Goal: Information Seeking & Learning: Understand process/instructions

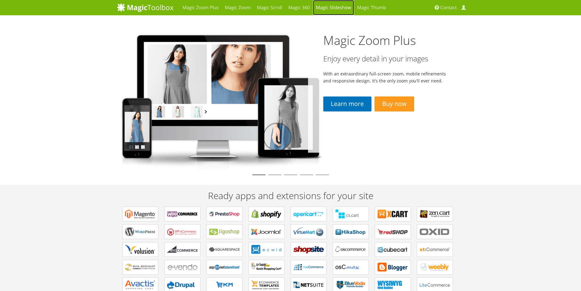
click at [327, 6] on link "Magic Slideshow" at bounding box center [333, 7] width 41 height 15
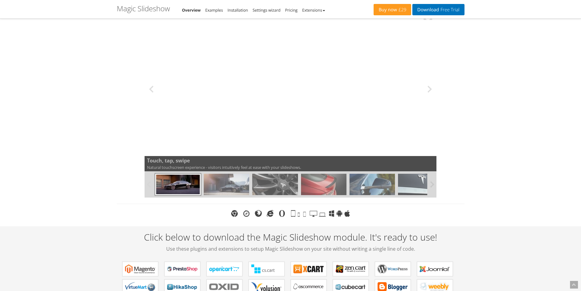
scroll to position [91, 0]
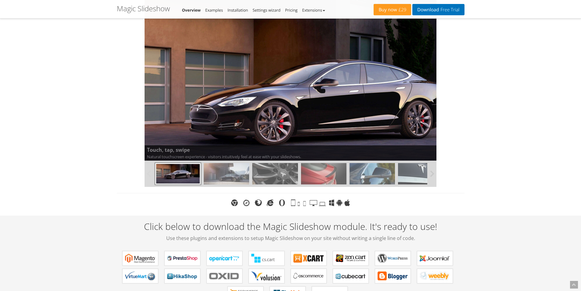
click at [230, 170] on img at bounding box center [226, 173] width 45 height 21
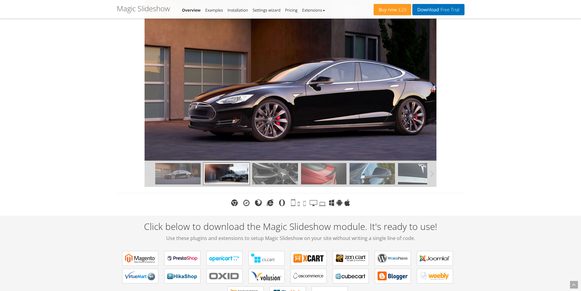
click at [276, 172] on img at bounding box center [274, 173] width 45 height 21
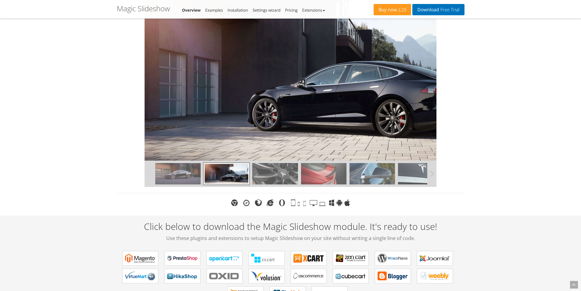
click at [318, 174] on img at bounding box center [323, 173] width 45 height 21
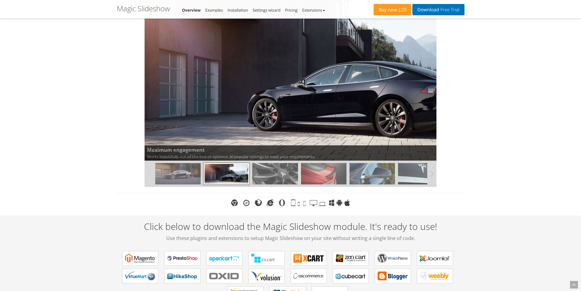
click at [371, 173] on img at bounding box center [371, 173] width 45 height 21
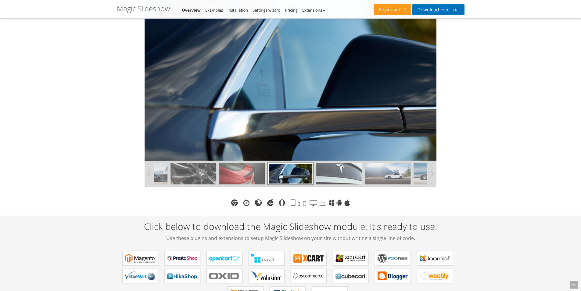
click at [348, 175] on img at bounding box center [338, 173] width 45 height 21
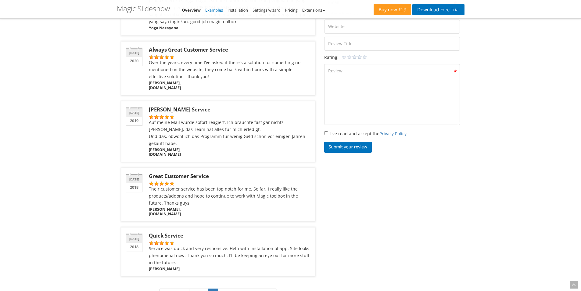
scroll to position [854, 0]
click at [208, 12] on link "Examples" at bounding box center [214, 9] width 18 height 5
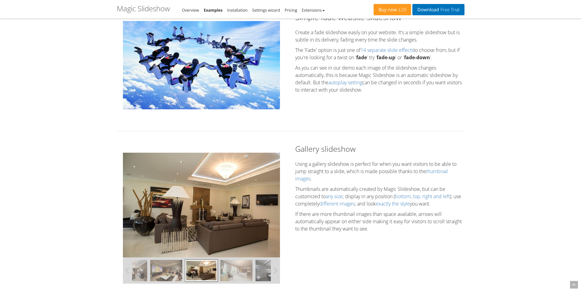
scroll to position [91, 0]
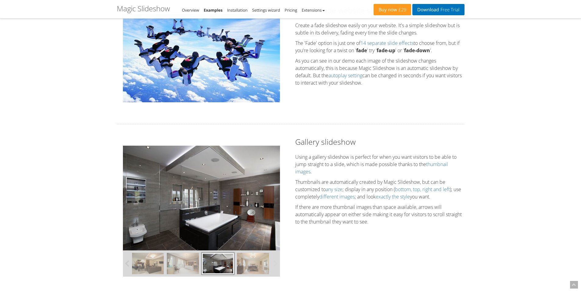
click at [202, 67] on img at bounding box center [201, 58] width 157 height 88
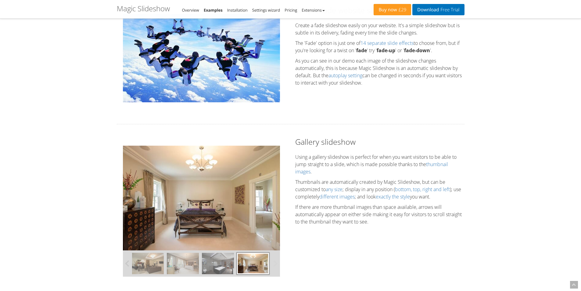
click at [243, 75] on img at bounding box center [201, 58] width 157 height 88
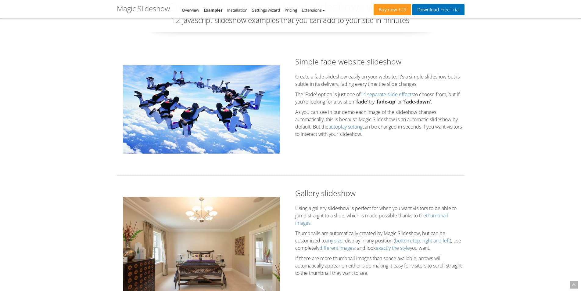
scroll to position [30, 0]
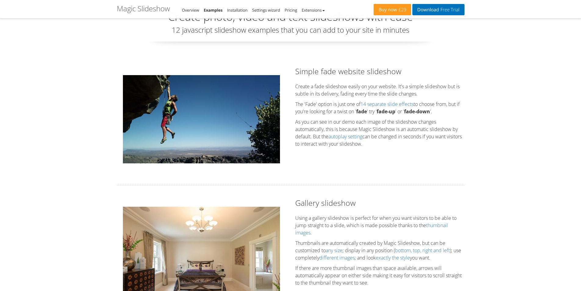
click at [239, 87] on img at bounding box center [201, 119] width 157 height 88
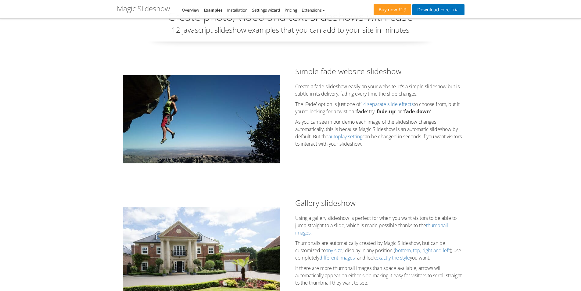
click at [247, 129] on img at bounding box center [201, 119] width 157 height 88
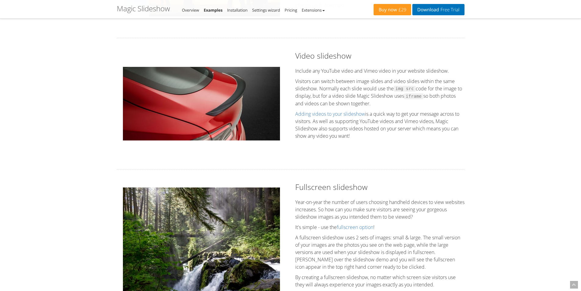
scroll to position [701, 0]
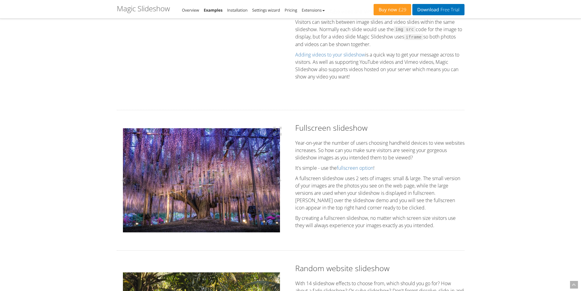
click at [224, 167] on img at bounding box center [201, 180] width 157 height 104
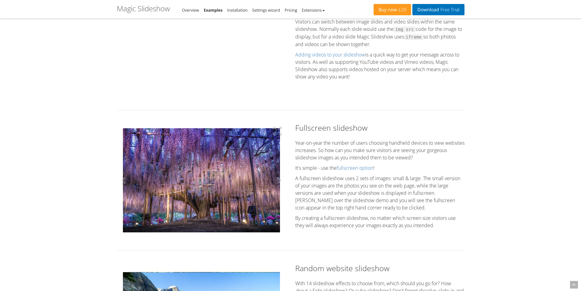
scroll to position [701, 0]
click at [236, 162] on img at bounding box center [201, 180] width 157 height 104
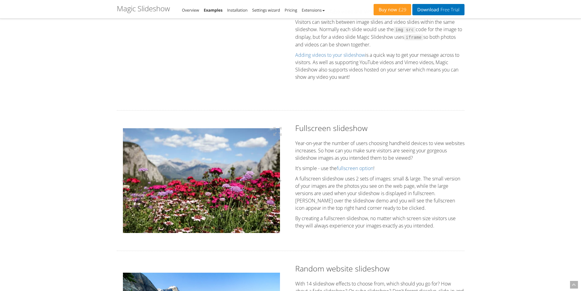
click at [275, 162] on button at bounding box center [277, 181] width 18 height 116
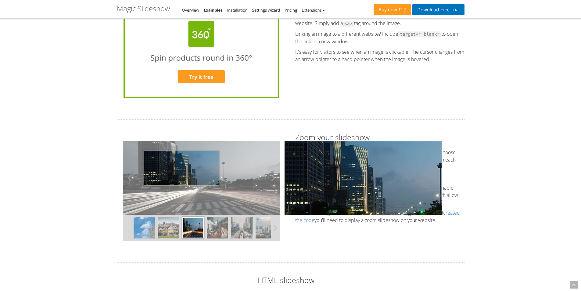
scroll to position [1372, 0]
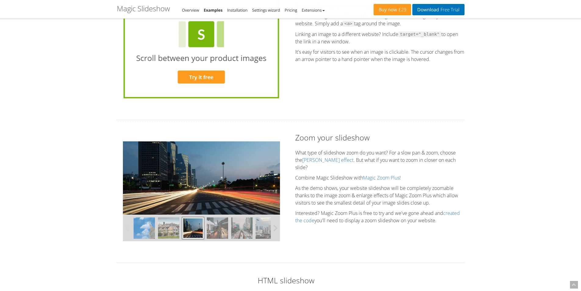
click at [217, 231] on img at bounding box center [217, 227] width 21 height 21
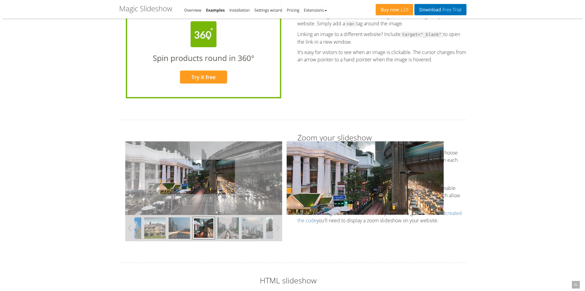
scroll to position [1372, 0]
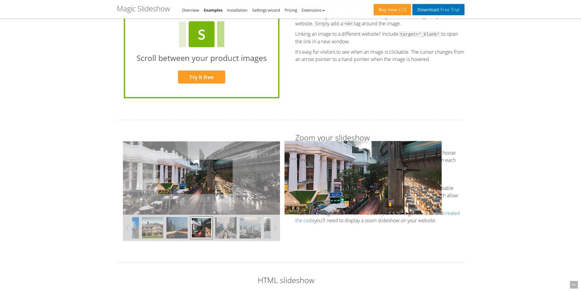
click at [195, 177] on img at bounding box center [201, 177] width 157 height 73
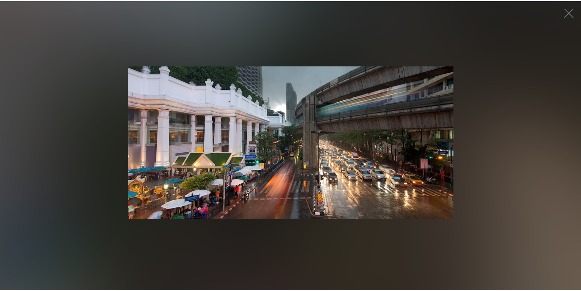
scroll to position [1372, 0]
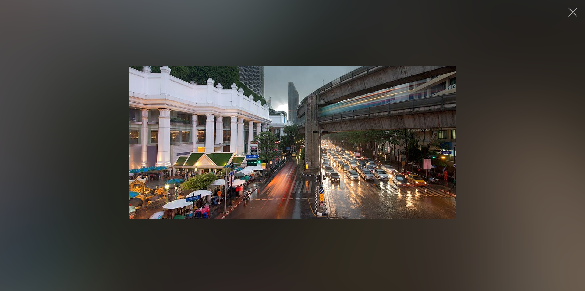
click at [572, 12] on button "button" at bounding box center [573, 12] width 18 height 18
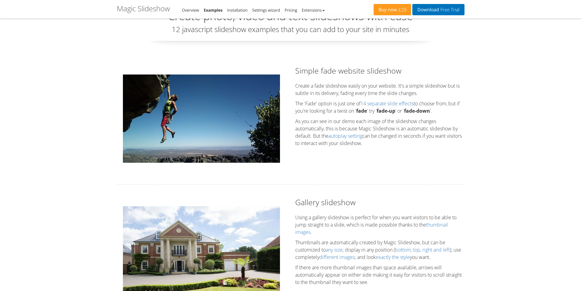
scroll to position [30, 0]
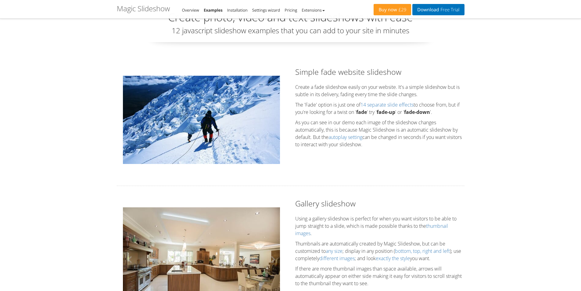
click at [227, 226] on img at bounding box center [201, 259] width 157 height 105
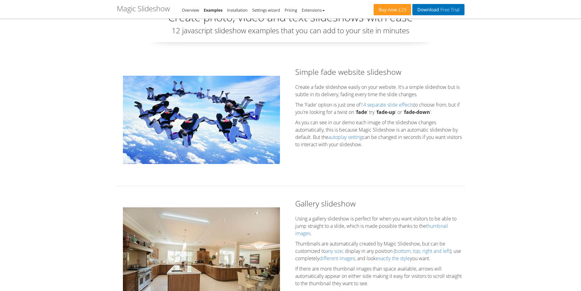
click at [223, 131] on img at bounding box center [201, 120] width 157 height 88
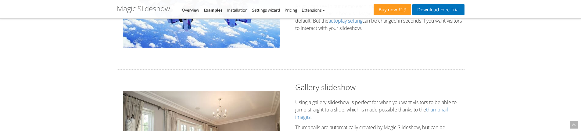
scroll to position [182, 0]
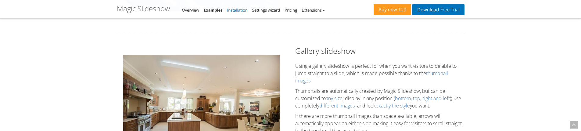
click at [238, 10] on link "Installation" at bounding box center [237, 9] width 20 height 5
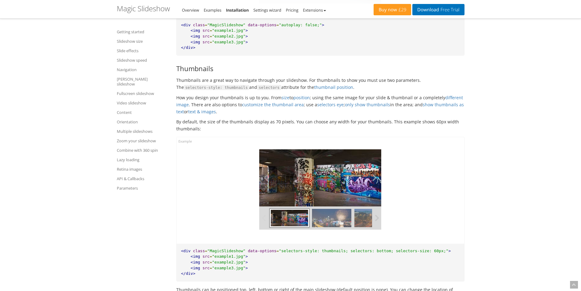
scroll to position [2073, 0]
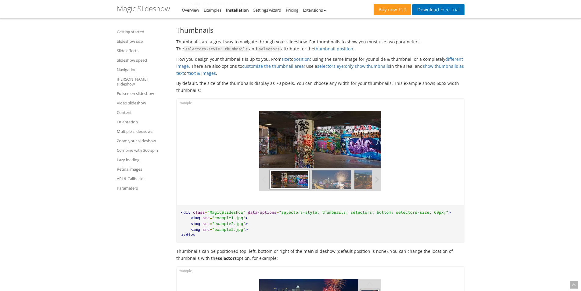
click at [332, 178] on img at bounding box center [331, 179] width 39 height 18
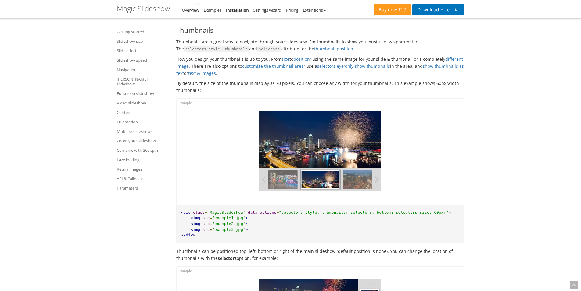
click at [358, 172] on img at bounding box center [362, 179] width 39 height 18
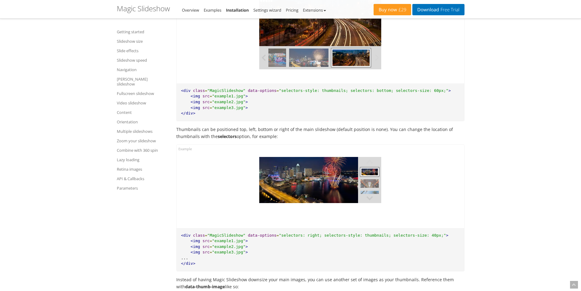
scroll to position [2195, 0]
click at [368, 179] on img at bounding box center [369, 183] width 18 height 9
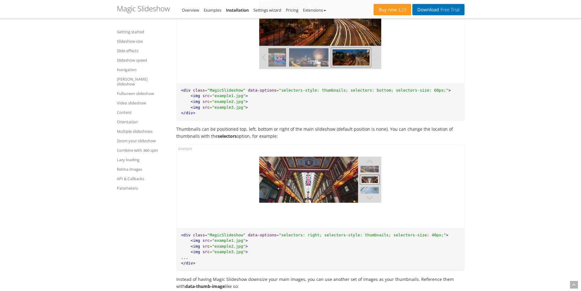
click at [359, 184] on div at bounding box center [369, 202] width 23 height 81
click at [325, 177] on img at bounding box center [308, 179] width 99 height 46
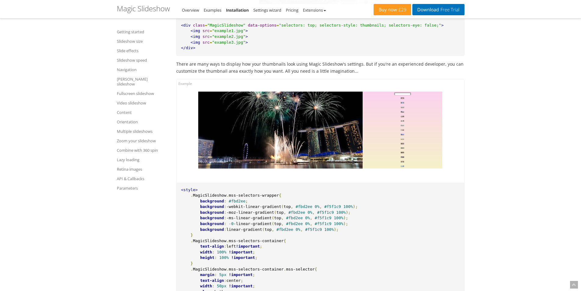
scroll to position [2744, 0]
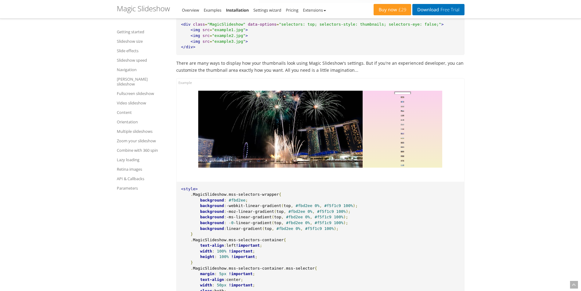
click at [399, 96] on img at bounding box center [402, 97] width 15 height 2
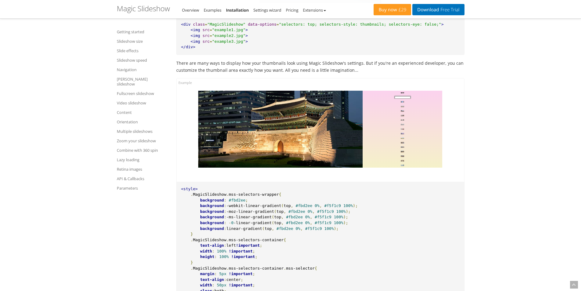
click at [401, 101] on img at bounding box center [402, 102] width 15 height 2
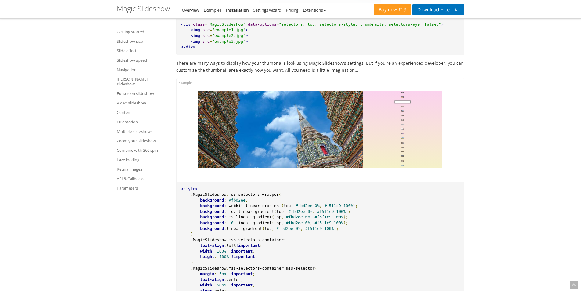
click at [404, 110] on div at bounding box center [402, 129] width 80 height 77
click at [399, 110] on div at bounding box center [402, 129] width 80 height 77
click at [403, 105] on div at bounding box center [402, 129] width 80 height 77
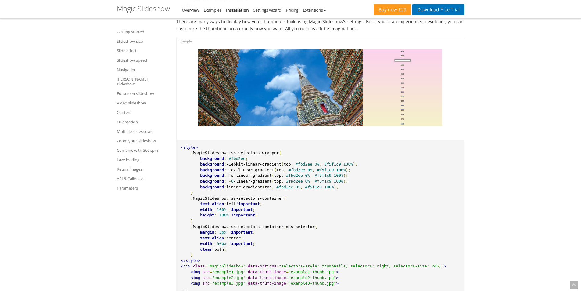
scroll to position [2774, 0]
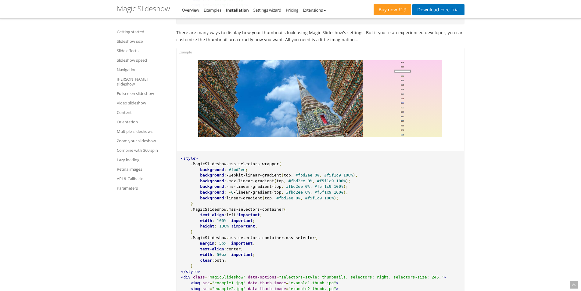
click at [401, 84] on img at bounding box center [402, 85] width 15 height 2
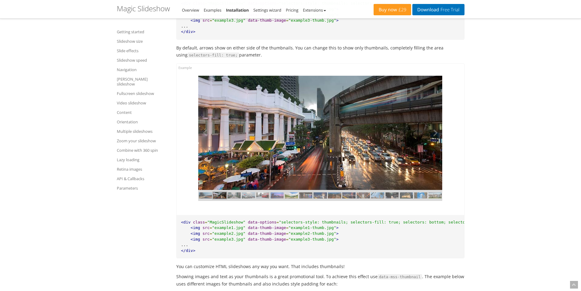
scroll to position [3049, 0]
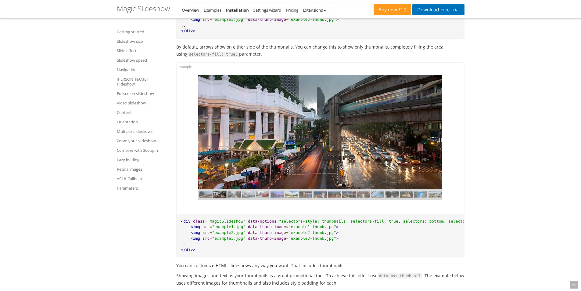
click at [352, 191] on img at bounding box center [348, 194] width 13 height 6
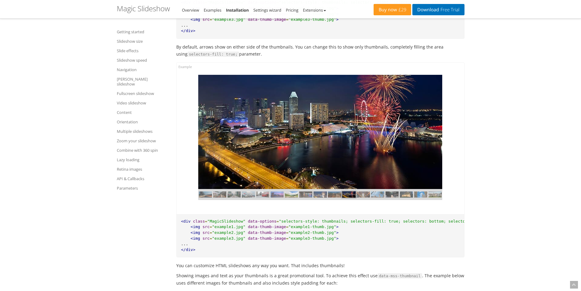
click at [373, 191] on img at bounding box center [377, 194] width 13 height 6
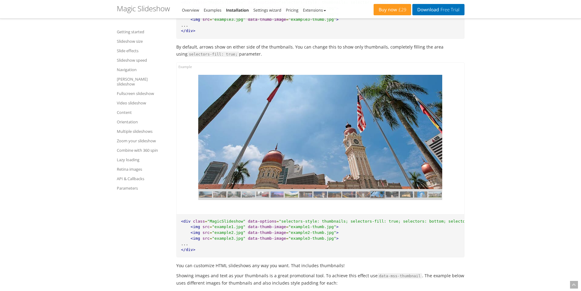
click at [395, 191] on img at bounding box center [391, 194] width 13 height 6
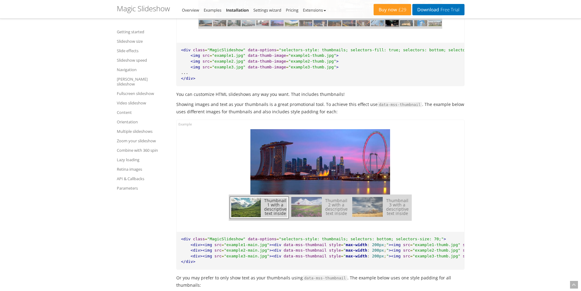
scroll to position [3262, 0]
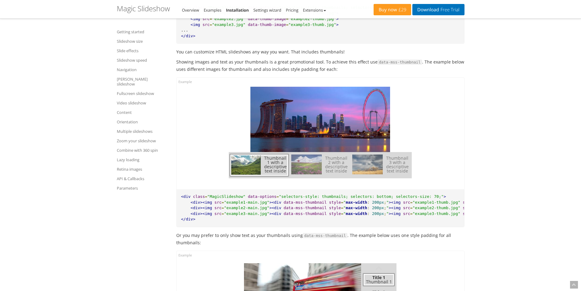
click at [332, 162] on span "Thumbnail 2 with a descriptive text inside" at bounding box center [336, 164] width 29 height 17
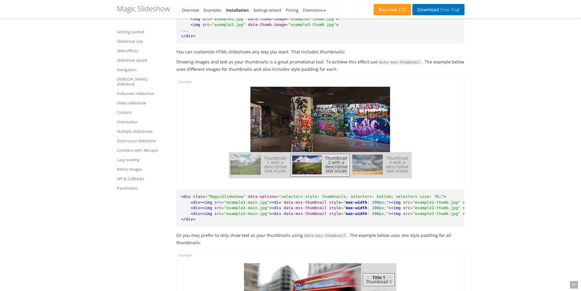
click at [387, 161] on span "Thumbnail 3 with a descriptive text inside" at bounding box center [397, 164] width 29 height 17
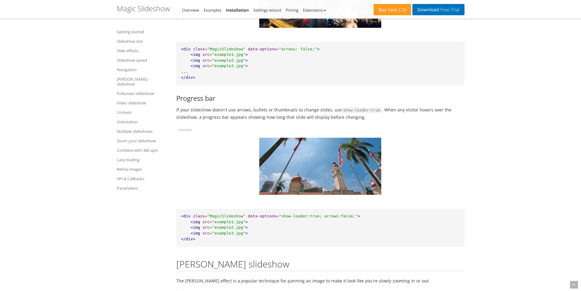
scroll to position [4969, 0]
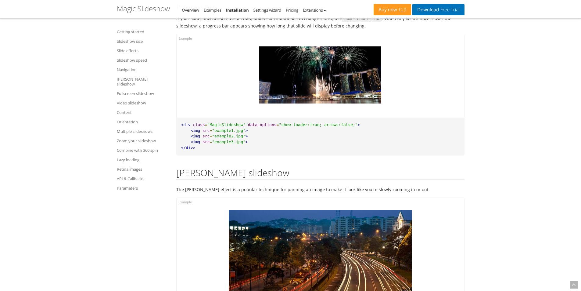
drag, startPoint x: 89, startPoint y: 39, endPoint x: 124, endPoint y: 13, distance: 44.1
